Goal: Obtain resource: Download file/media

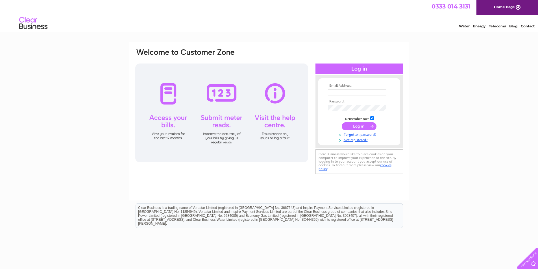
type input "[EMAIL_ADDRESS][DOMAIN_NAME]"
click at [355, 125] on input "submit" at bounding box center [359, 126] width 35 height 8
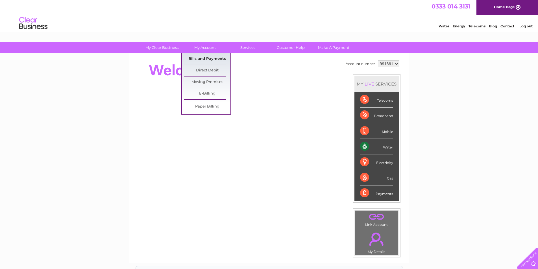
click at [208, 58] on link "Bills and Payments" at bounding box center [207, 58] width 47 height 11
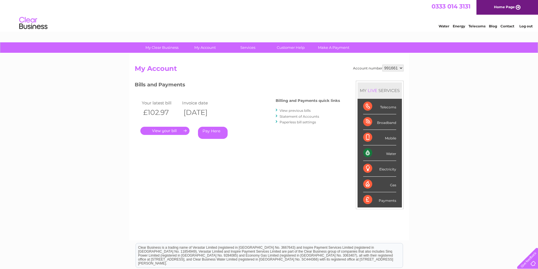
click at [177, 132] on link "." at bounding box center [164, 131] width 49 height 8
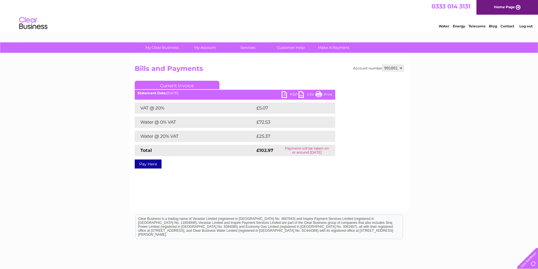
click at [291, 94] on link "PDF" at bounding box center [290, 95] width 17 height 8
